Goal: Information Seeking & Learning: Learn about a topic

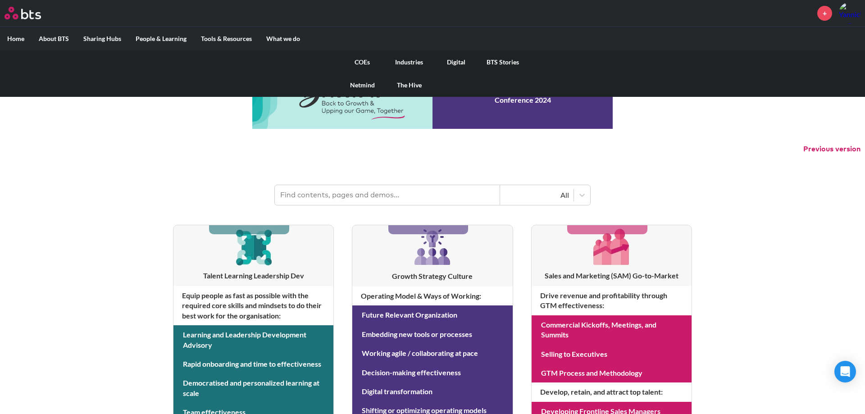
click at [361, 64] on link "COEs" at bounding box center [362, 61] width 47 height 23
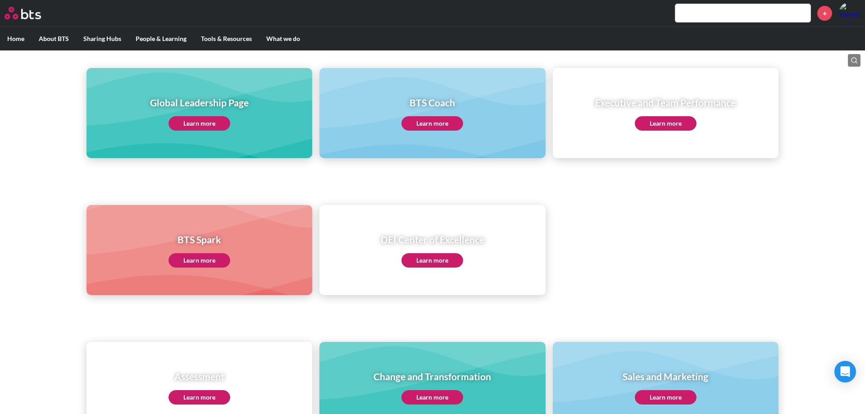
scroll to position [214, 0]
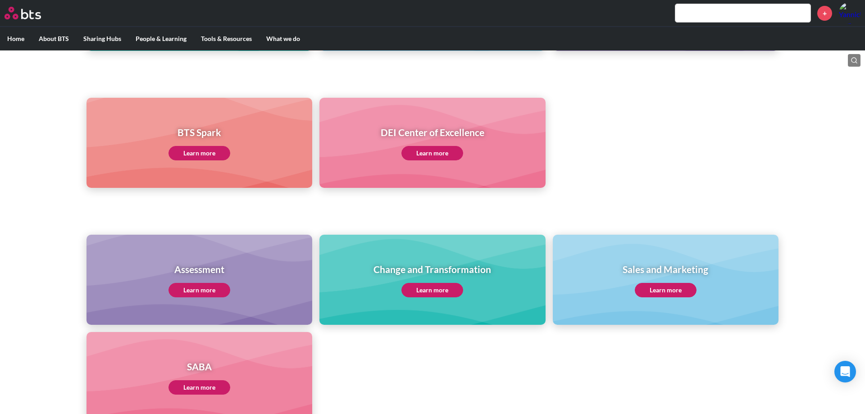
click at [202, 290] on link "Learn more" at bounding box center [199, 290] width 62 height 14
